Goal: Find specific page/section: Find specific page/section

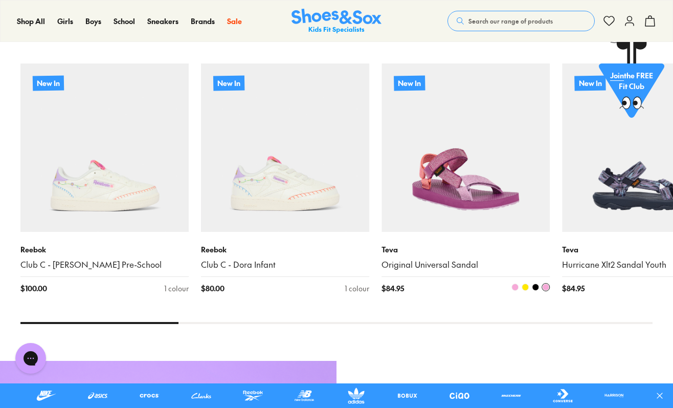
scroll to position [673, 0]
click at [534, 291] on button at bounding box center [536, 287] width 8 height 8
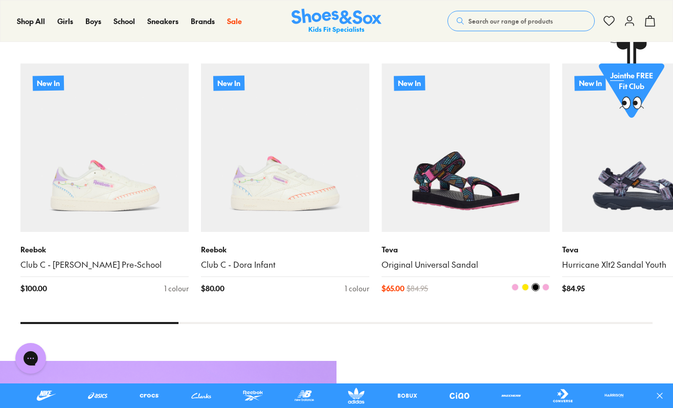
click at [526, 292] on div at bounding box center [508, 288] width 84 height 11
click at [515, 289] on span at bounding box center [515, 286] width 7 height 7
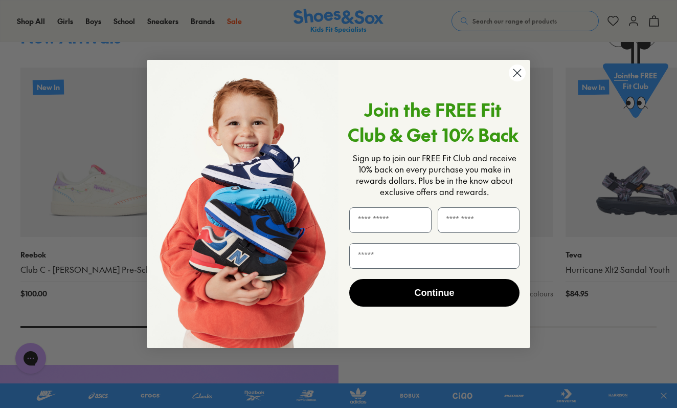
click at [518, 81] on circle "Close dialog" at bounding box center [517, 72] width 17 height 17
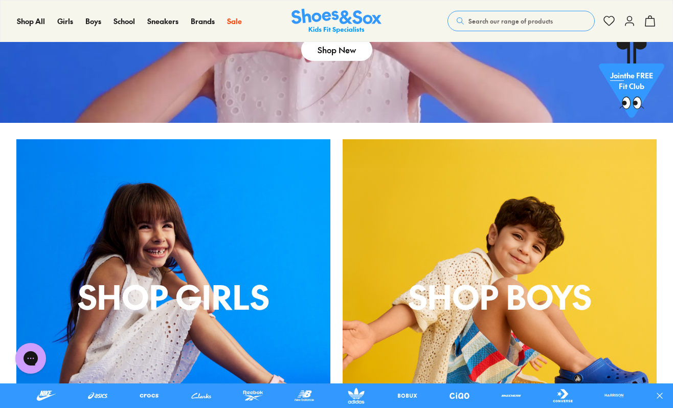
scroll to position [0, 0]
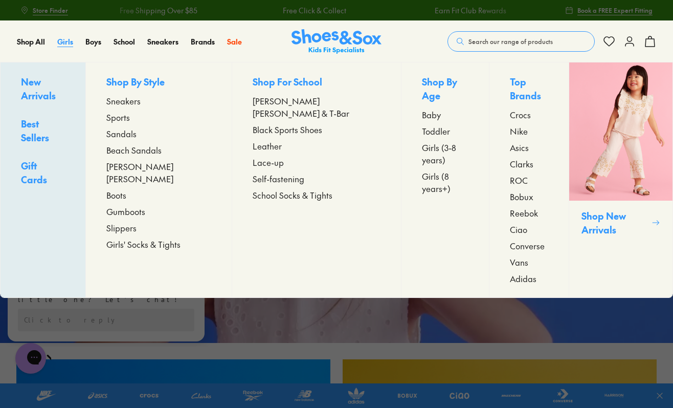
click at [72, 45] on span "Girls" at bounding box center [65, 41] width 16 height 10
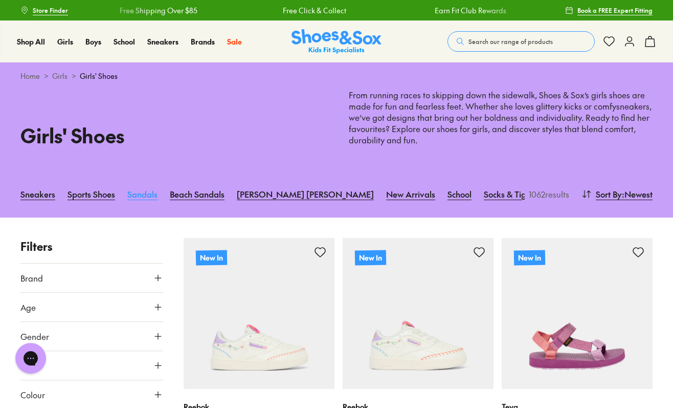
click at [146, 192] on link "Sandals" at bounding box center [142, 194] width 30 height 23
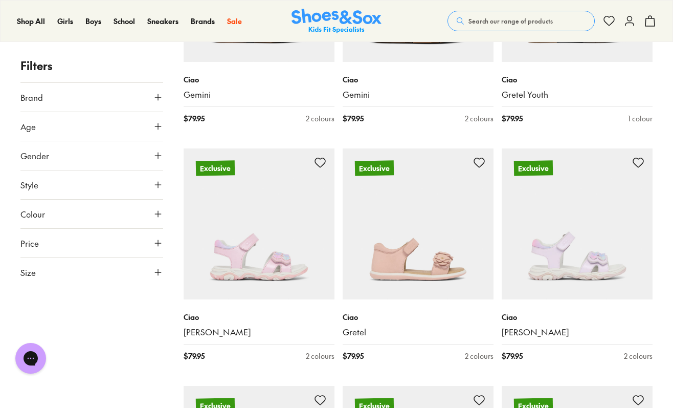
scroll to position [1742, 0]
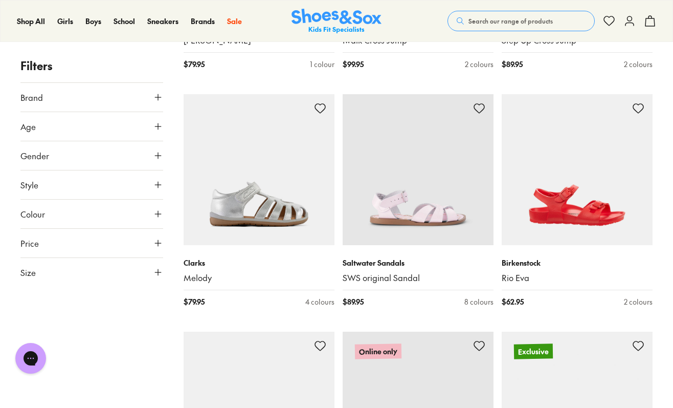
scroll to position [2508, 0]
